Goal: Check status

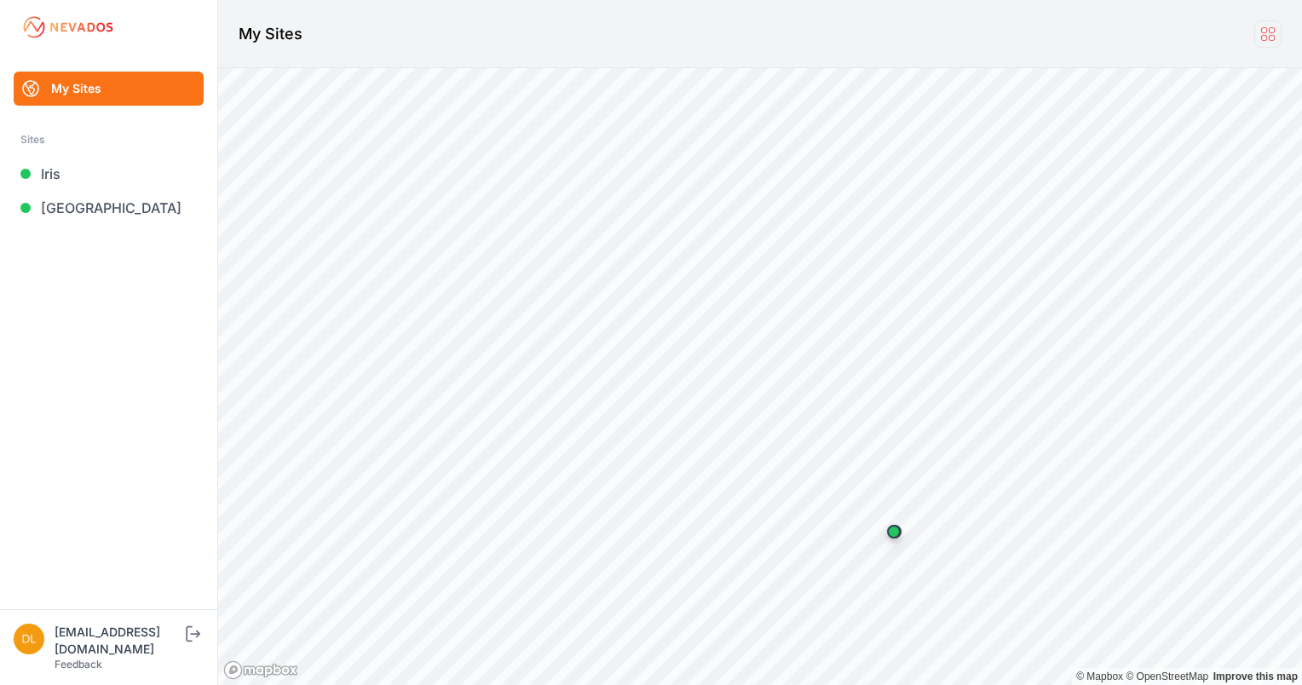
click at [1264, 34] on icon at bounding box center [1268, 34] width 19 height 19
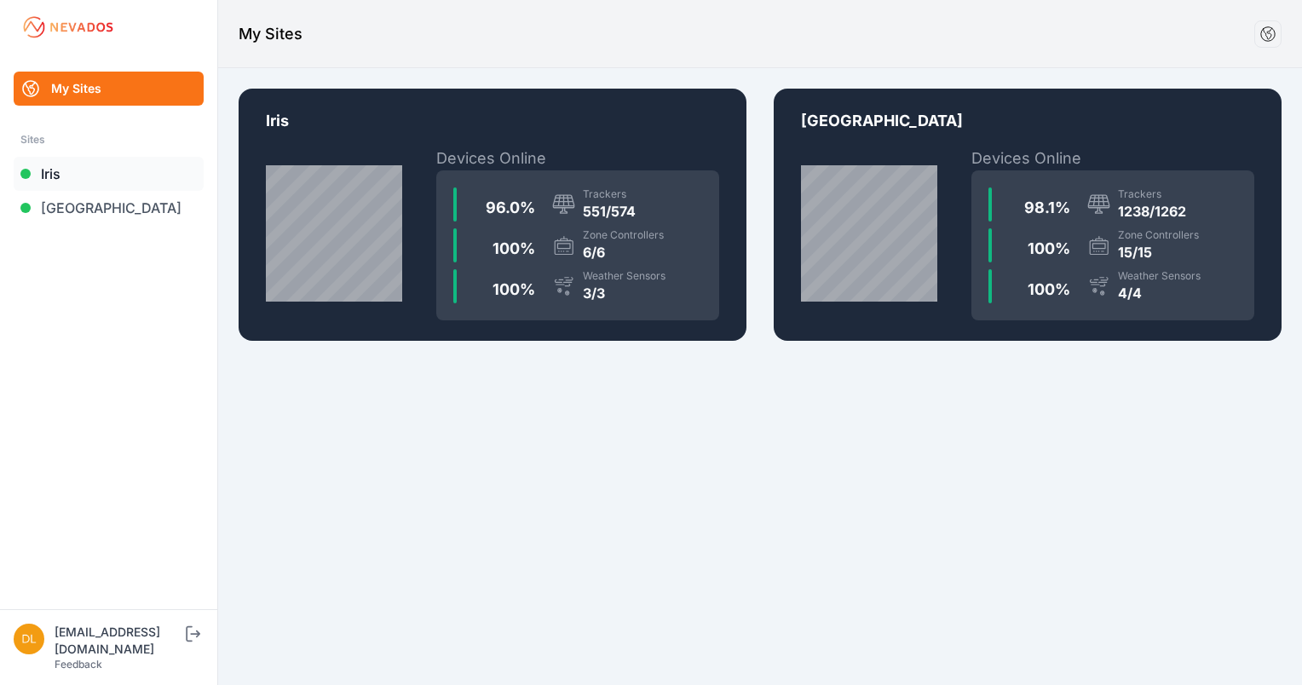
click at [78, 172] on link "Iris" at bounding box center [109, 174] width 190 height 34
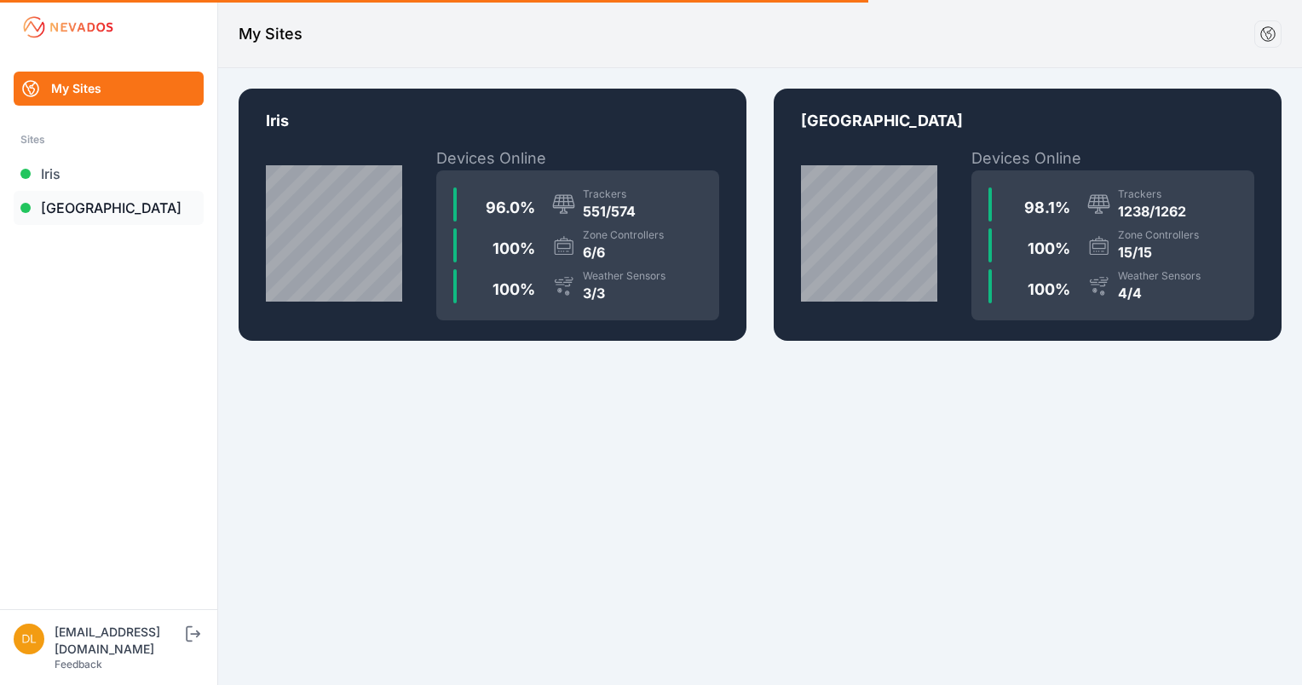
click at [79, 207] on link "[GEOGRAPHIC_DATA]" at bounding box center [109, 208] width 190 height 34
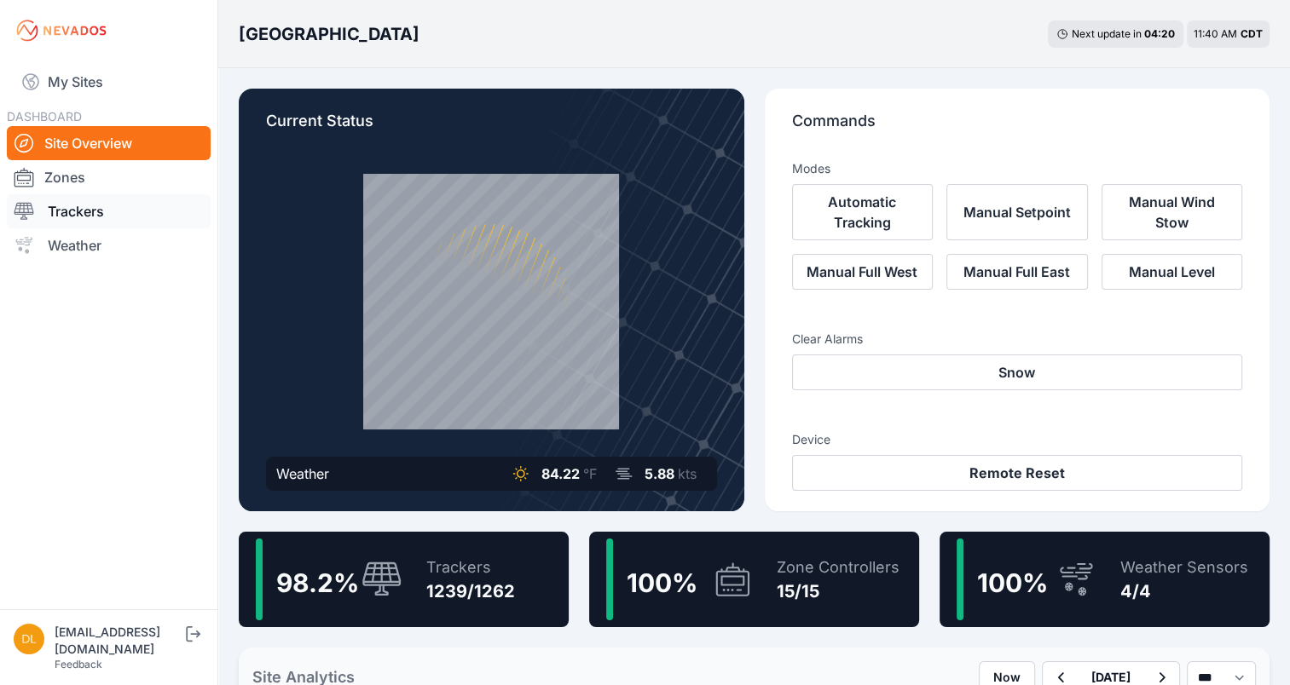
click at [84, 211] on link "Trackers" at bounding box center [109, 211] width 204 height 34
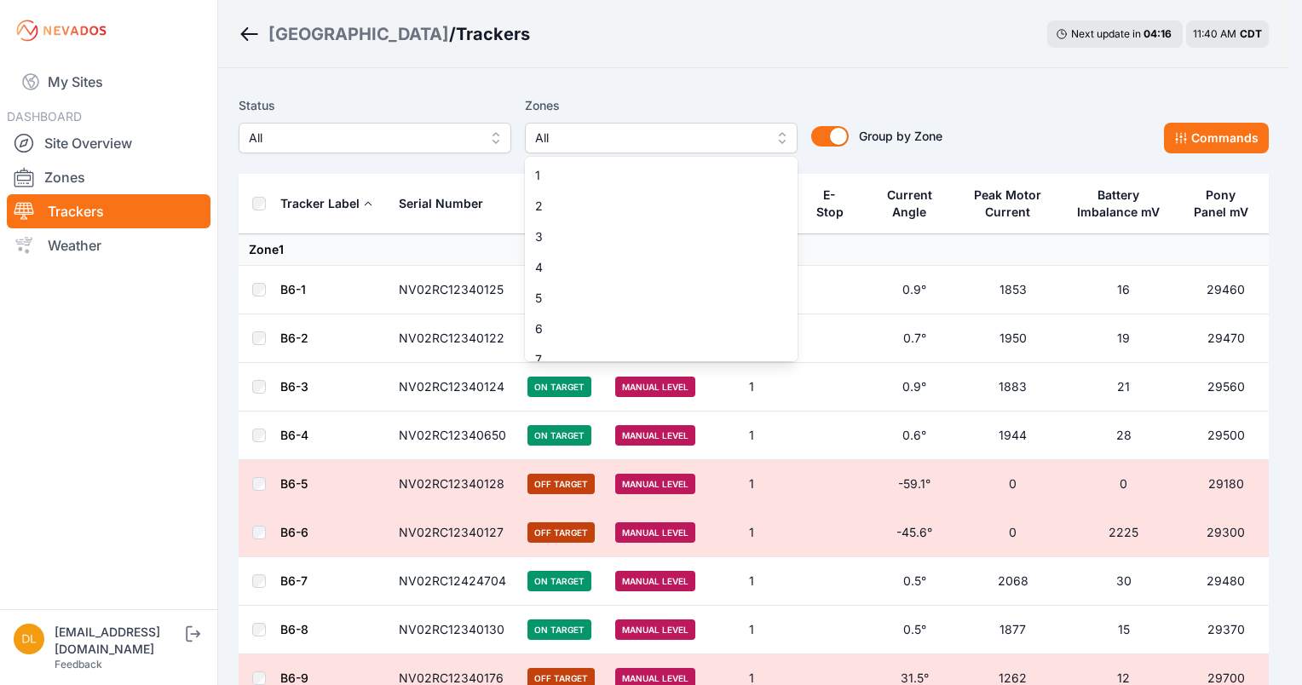
click at [567, 132] on span "All" at bounding box center [649, 138] width 228 height 20
click at [558, 205] on span "2" at bounding box center [651, 206] width 232 height 17
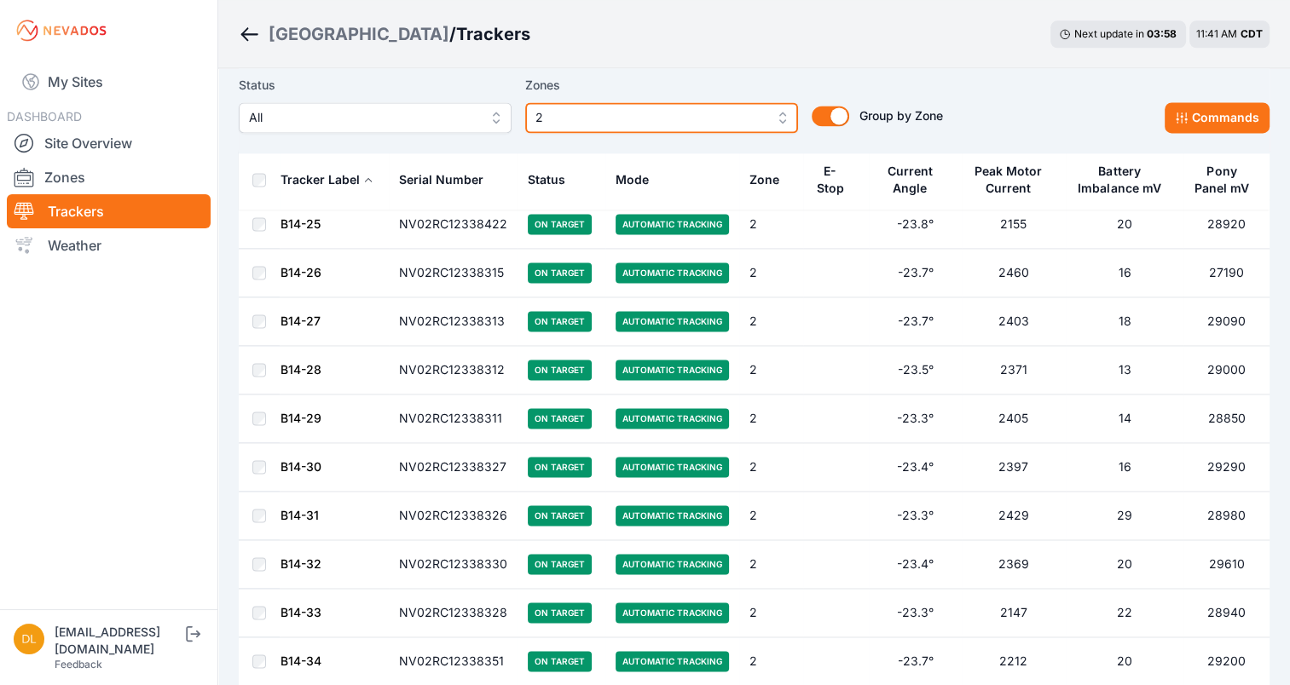
scroll to position [2186, 0]
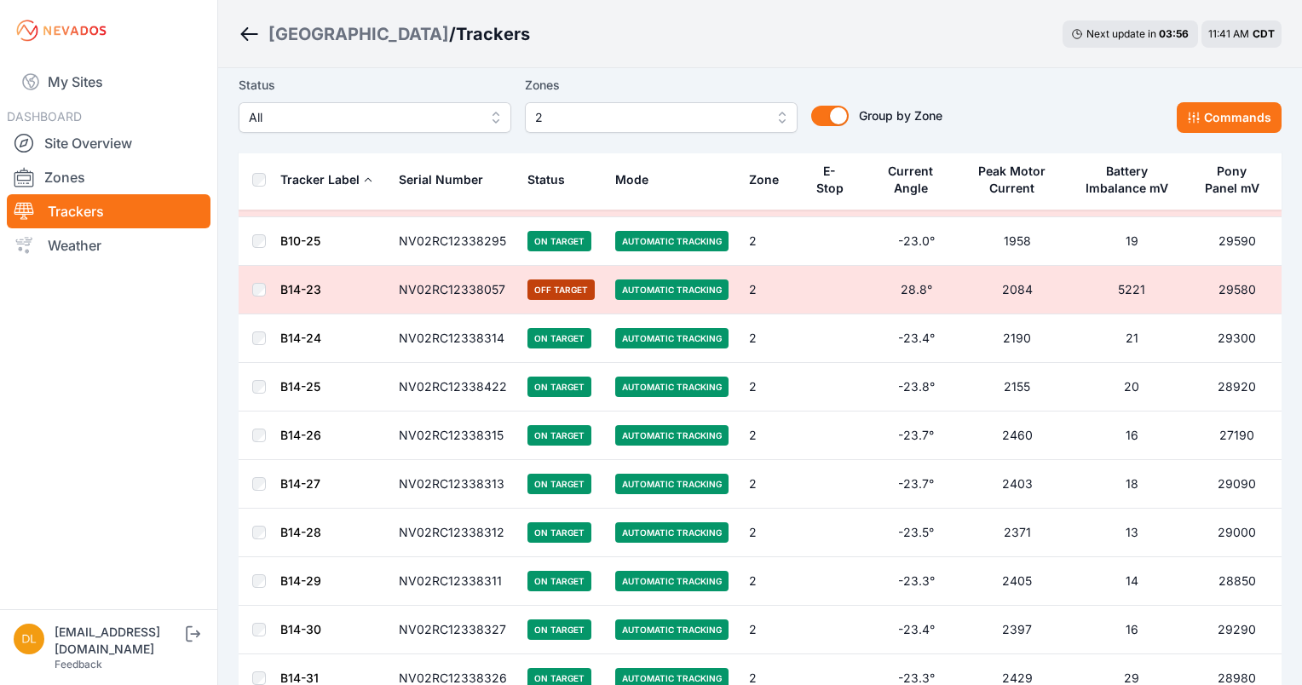
click at [590, 121] on span "2" at bounding box center [649, 117] width 228 height 20
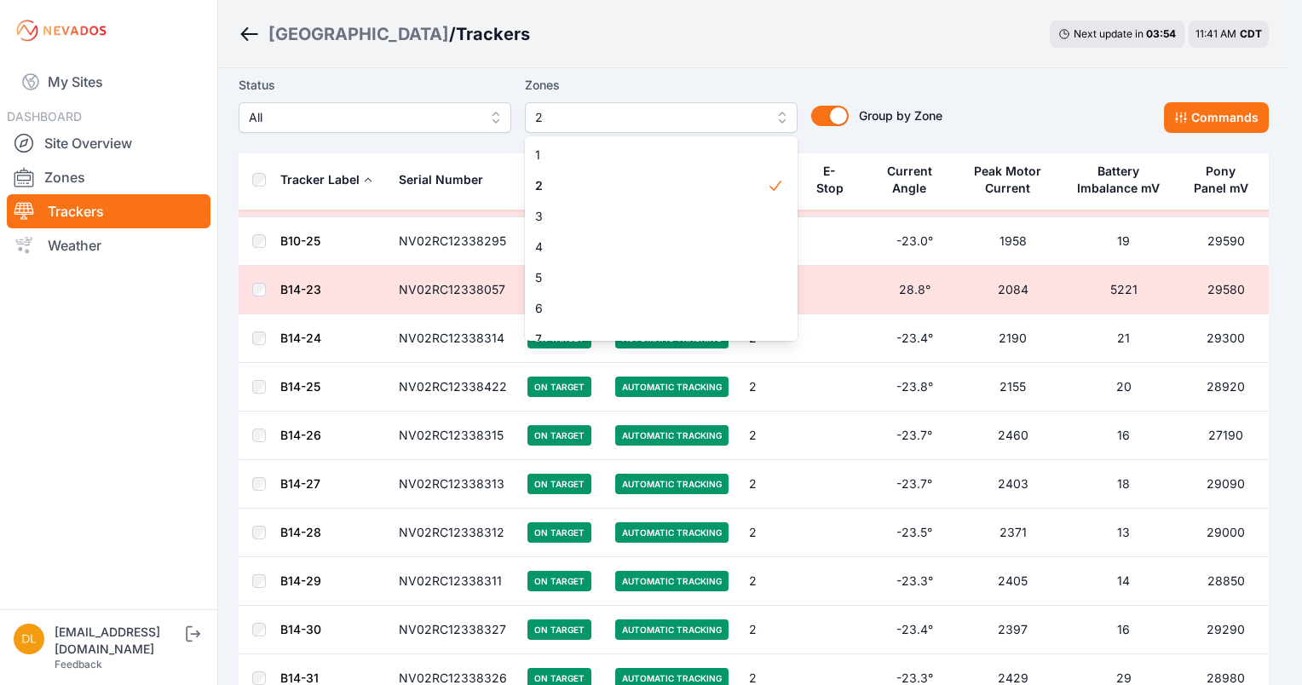
click at [770, 61] on main "Status All Zones 2 1 2 3 4 5 6 7 8 9 10 11 12 13 14 15 Group by Zone Group by Z…" at bounding box center [754, 15] width 1030 height 4226
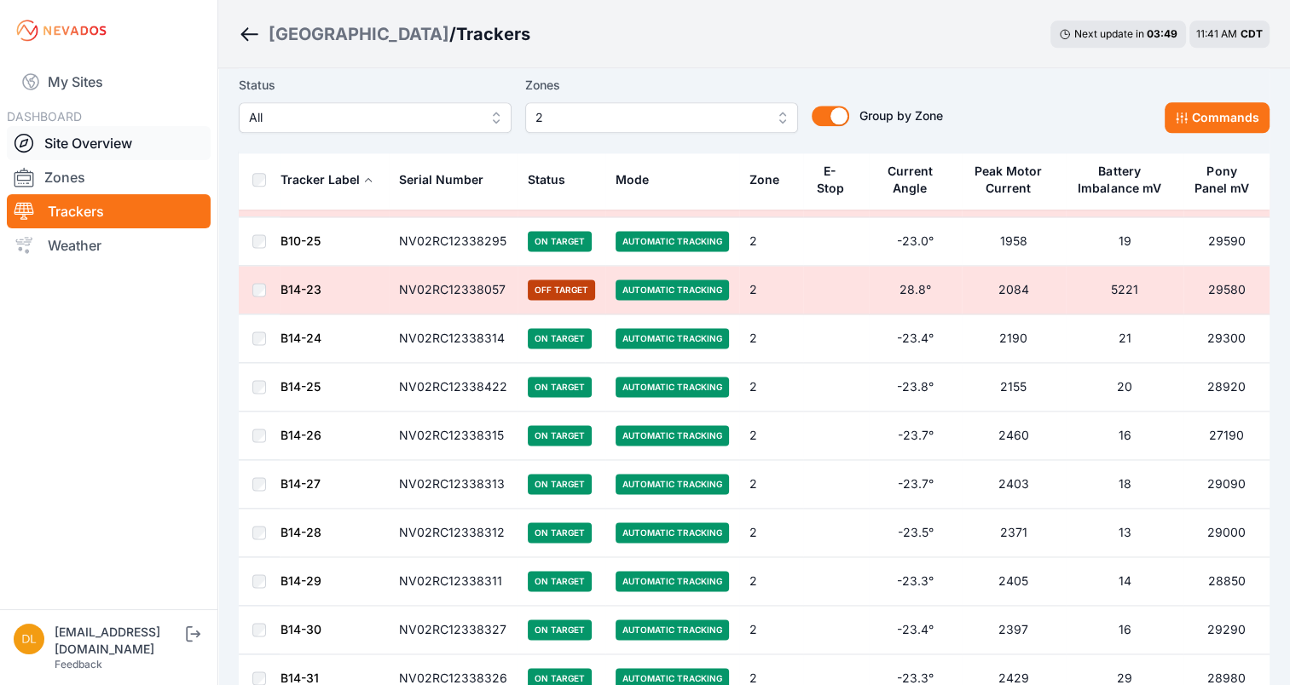
click at [96, 141] on link "Site Overview" at bounding box center [109, 143] width 204 height 34
